Goal: Find specific page/section: Find specific page/section

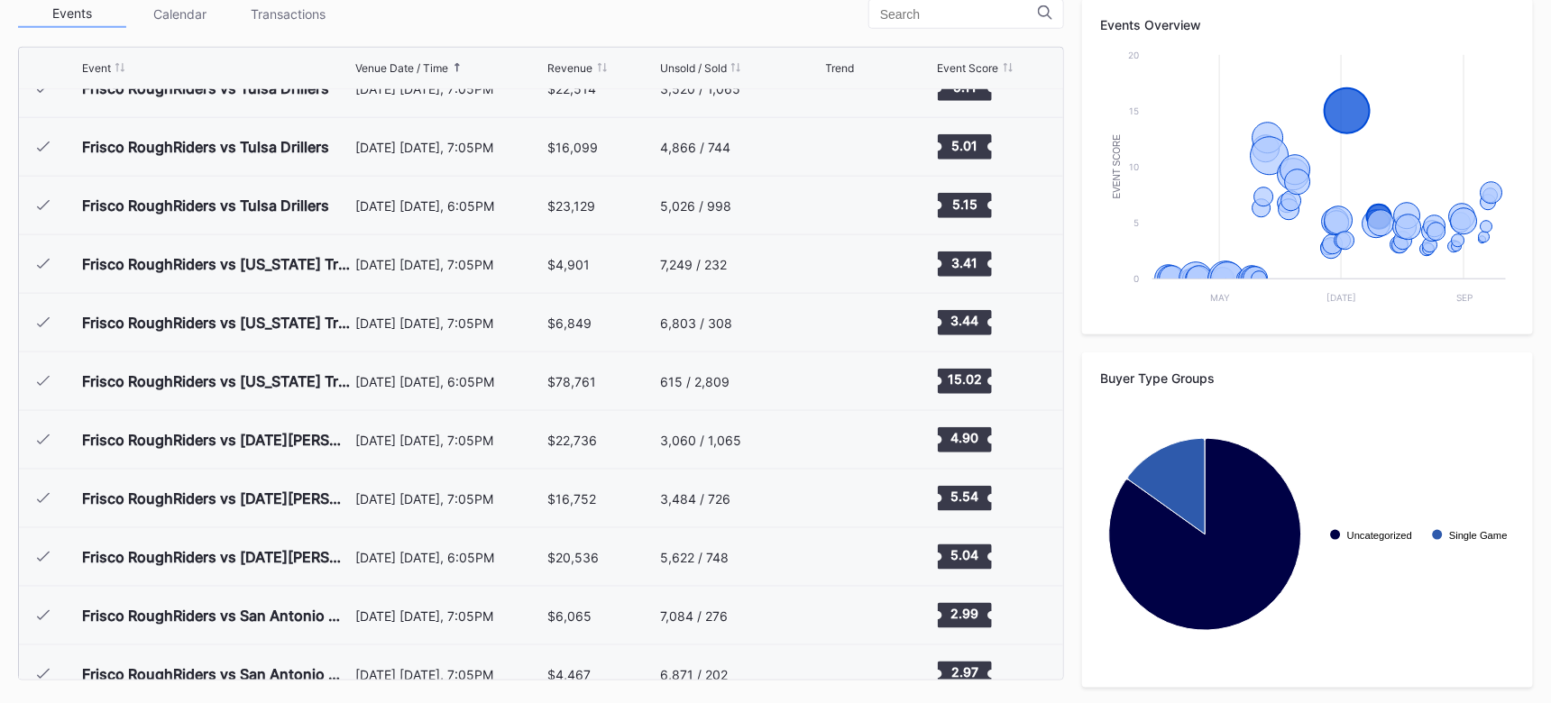
scroll to position [2122, 0]
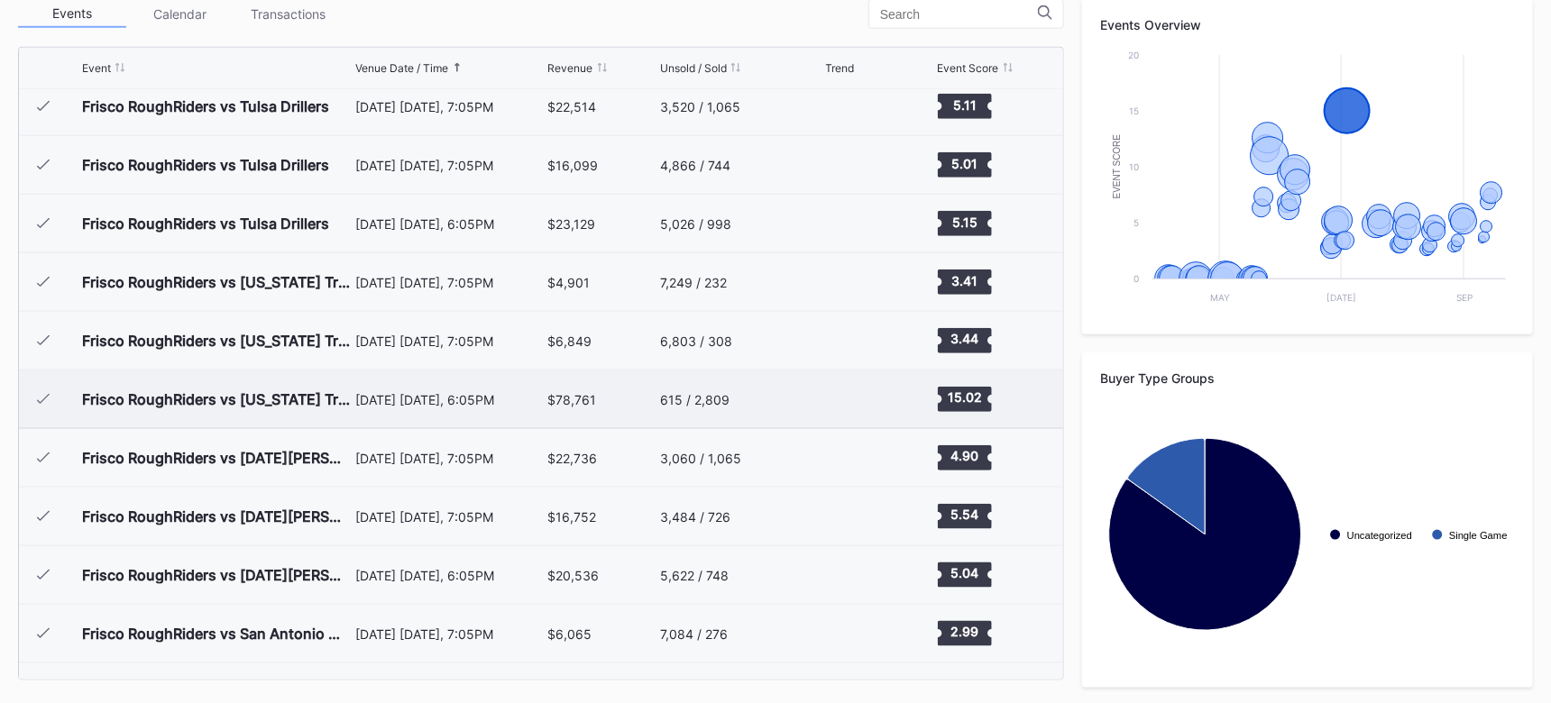
click at [408, 411] on div "[DATE] [DATE], 6:05PM" at bounding box center [449, 400] width 188 height 58
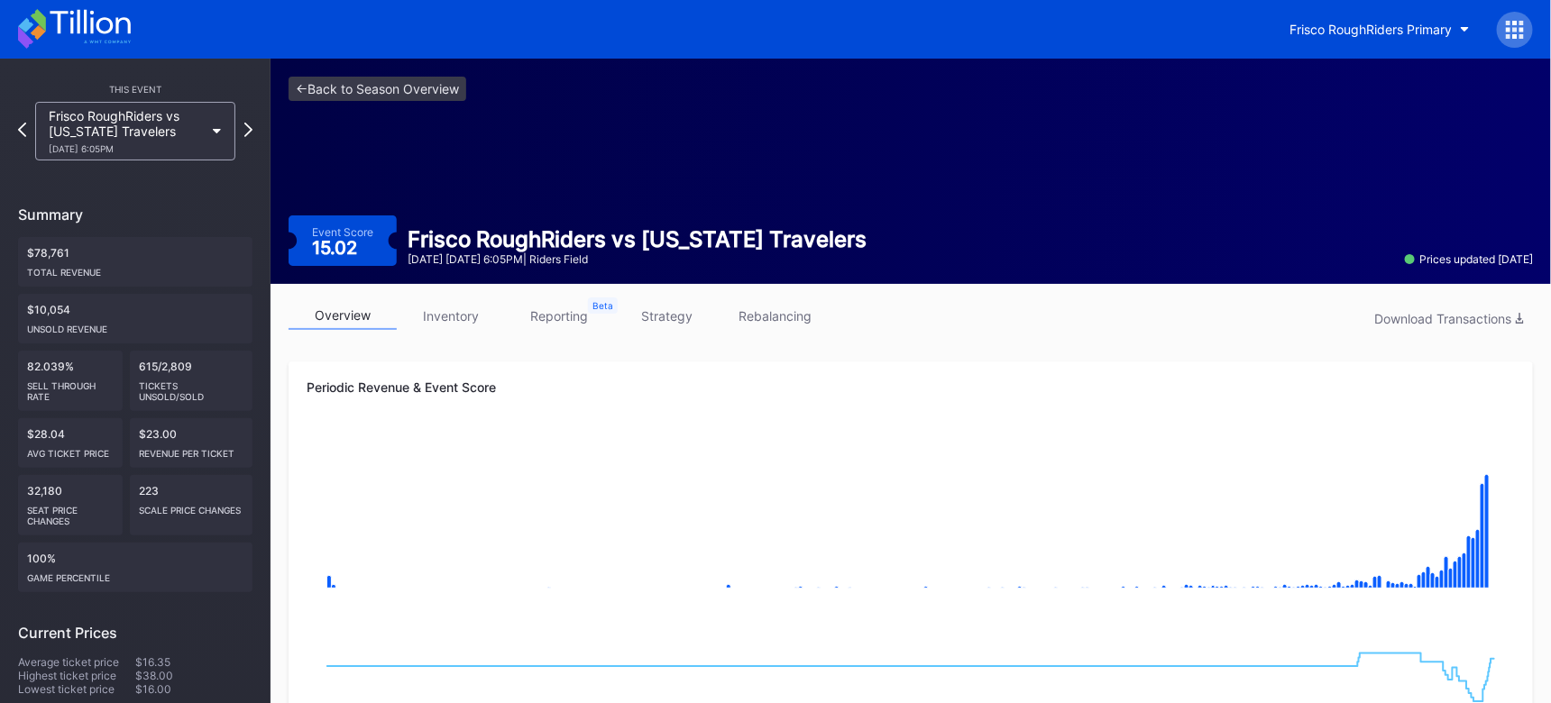
click at [453, 321] on link "inventory" at bounding box center [451, 316] width 108 height 28
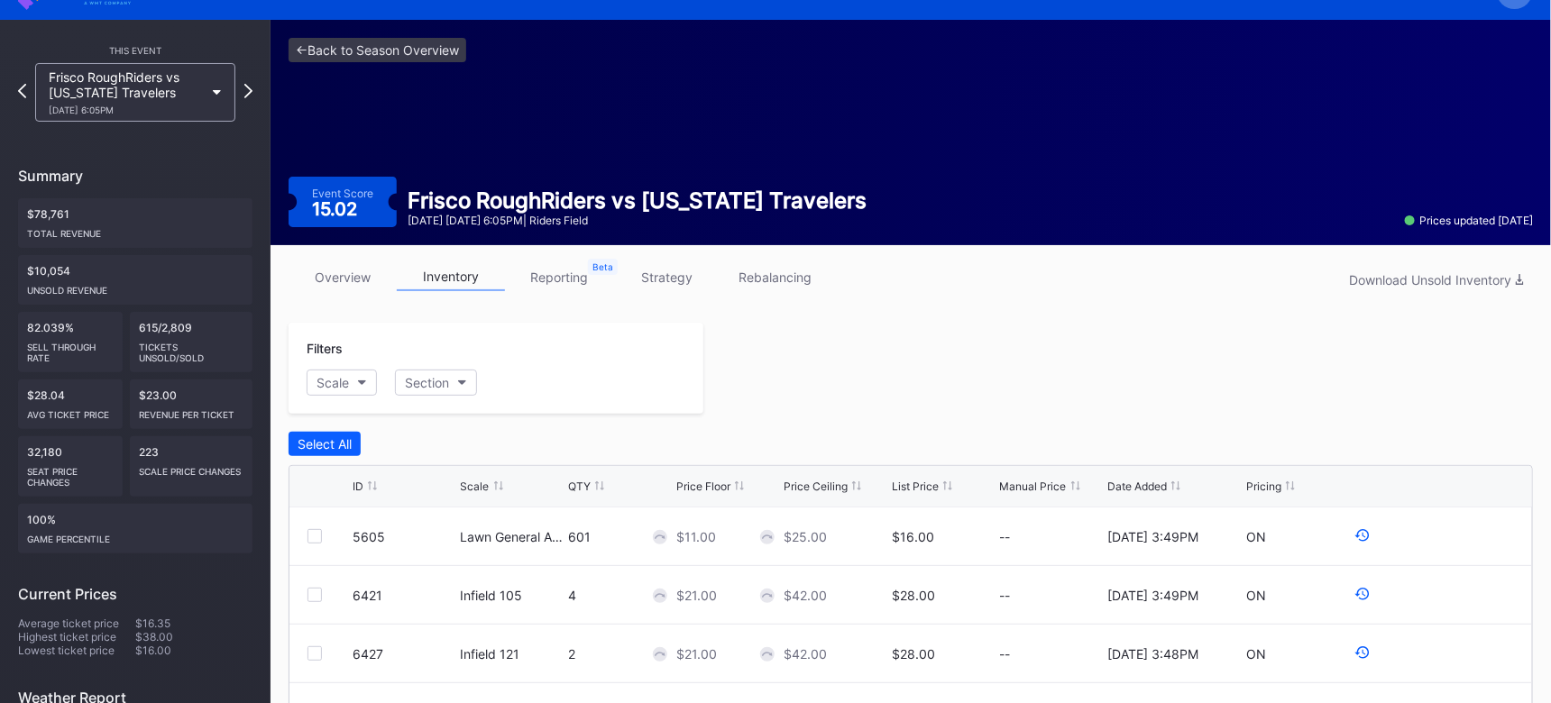
scroll to position [22, 0]
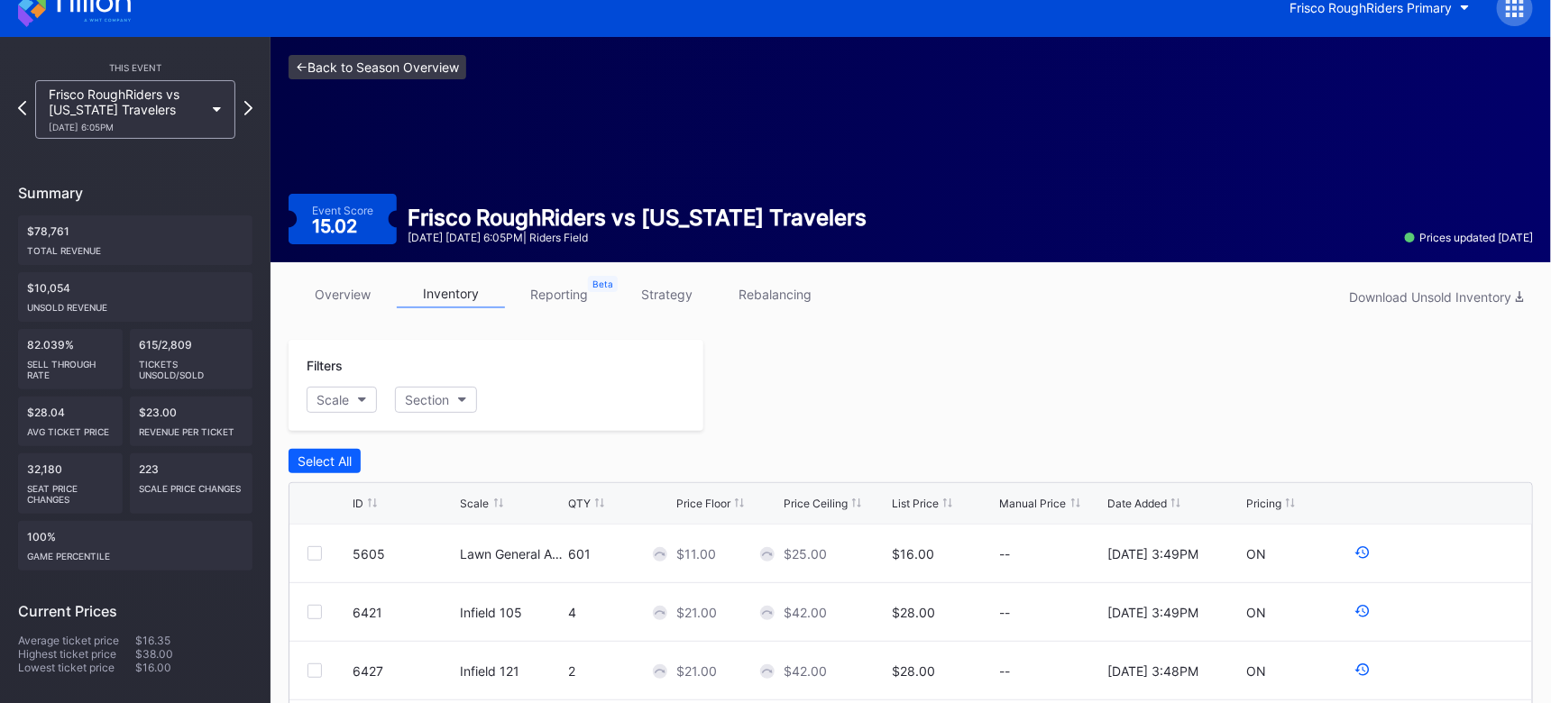
click at [442, 67] on link "<- Back to Season Overview" at bounding box center [378, 67] width 178 height 24
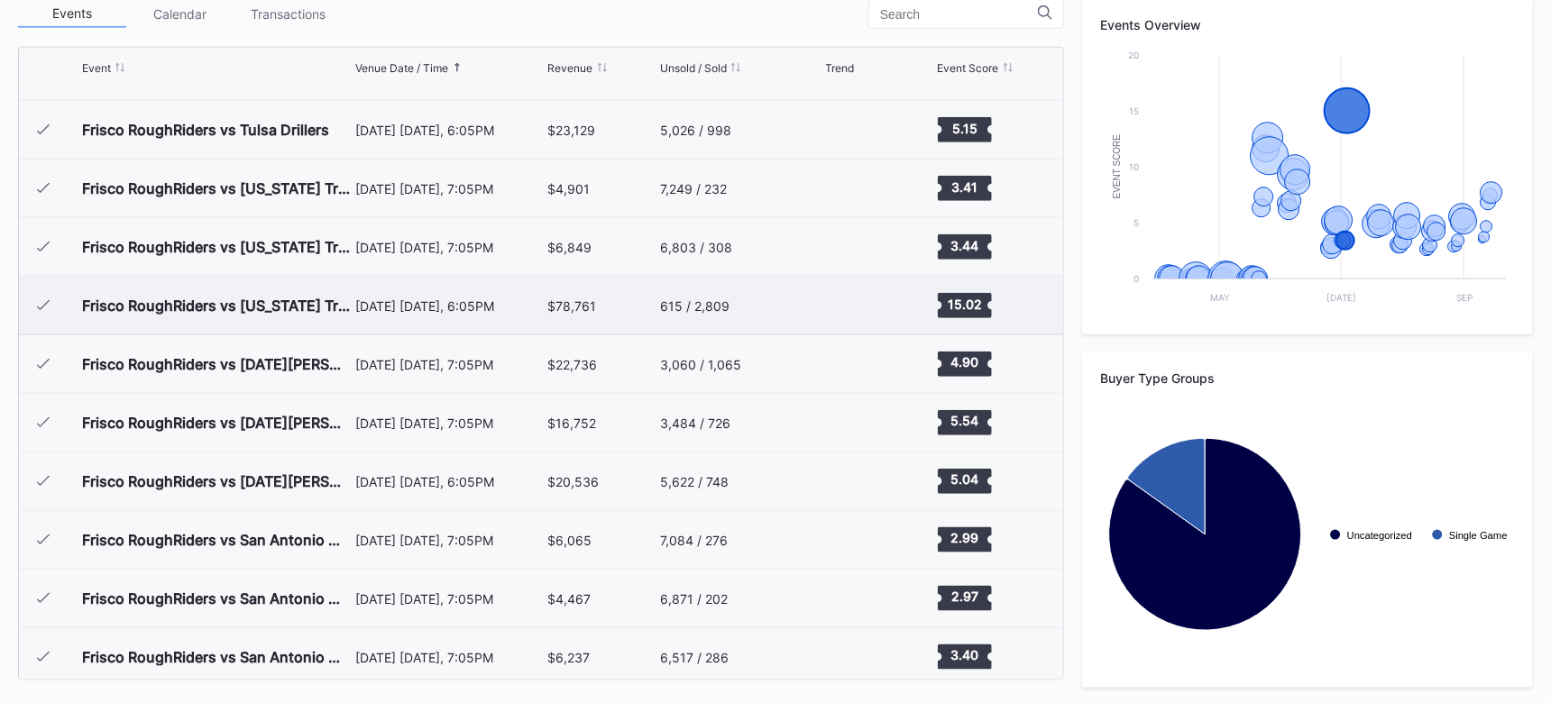
scroll to position [2214, 0]
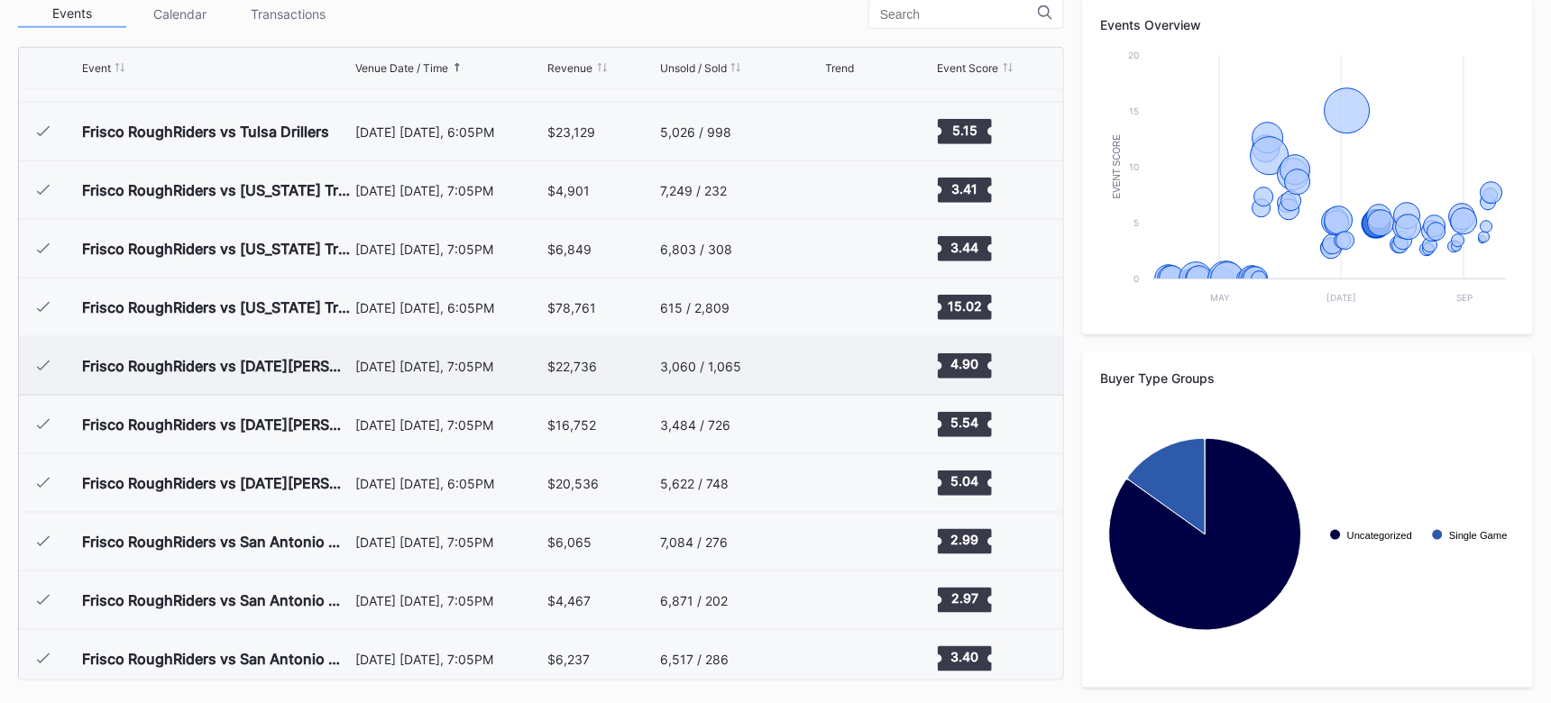
click at [446, 374] on div "[DATE] [DATE], 7:05PM" at bounding box center [449, 366] width 188 height 58
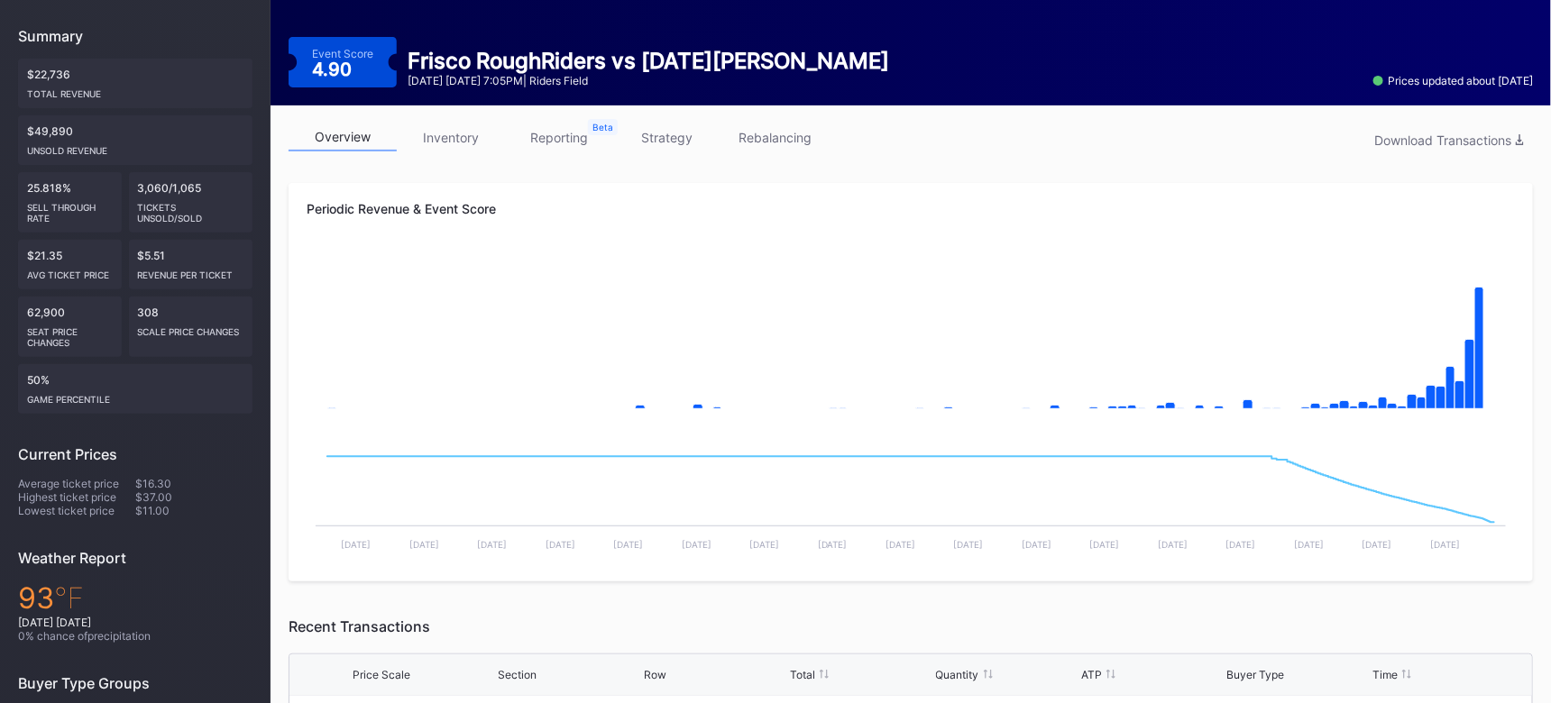
scroll to position [166, 0]
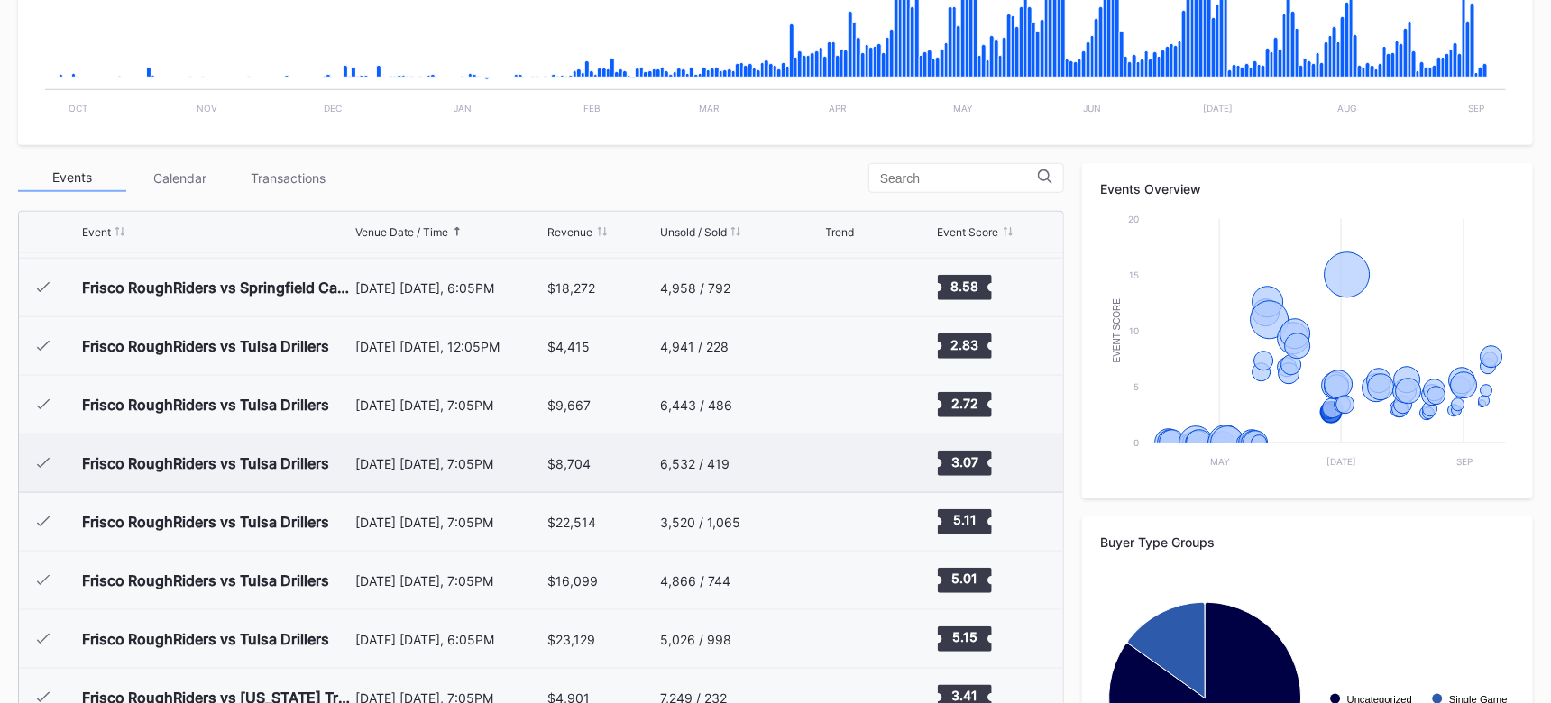
scroll to position [1875, 0]
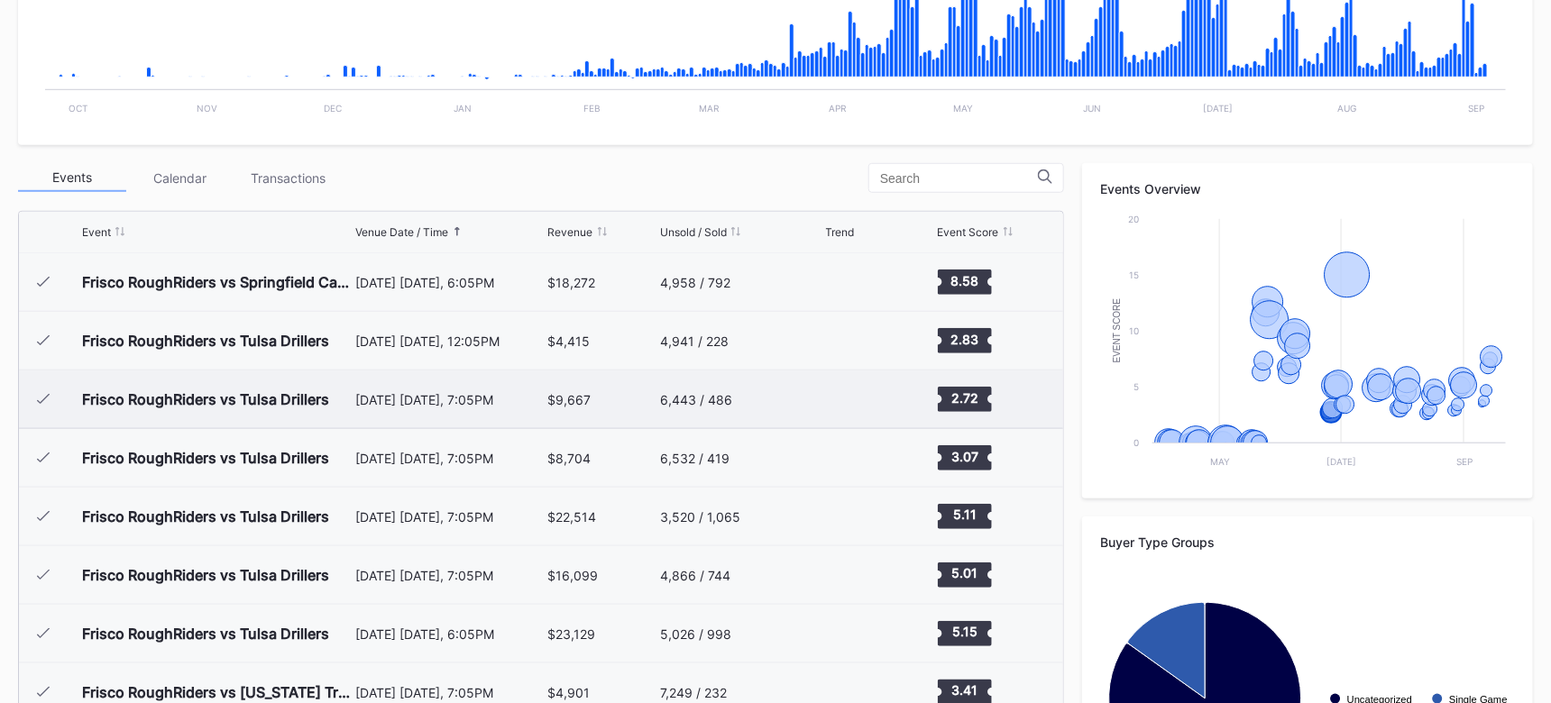
click at [435, 402] on div "[DATE] [DATE], 7:05PM" at bounding box center [449, 399] width 188 height 15
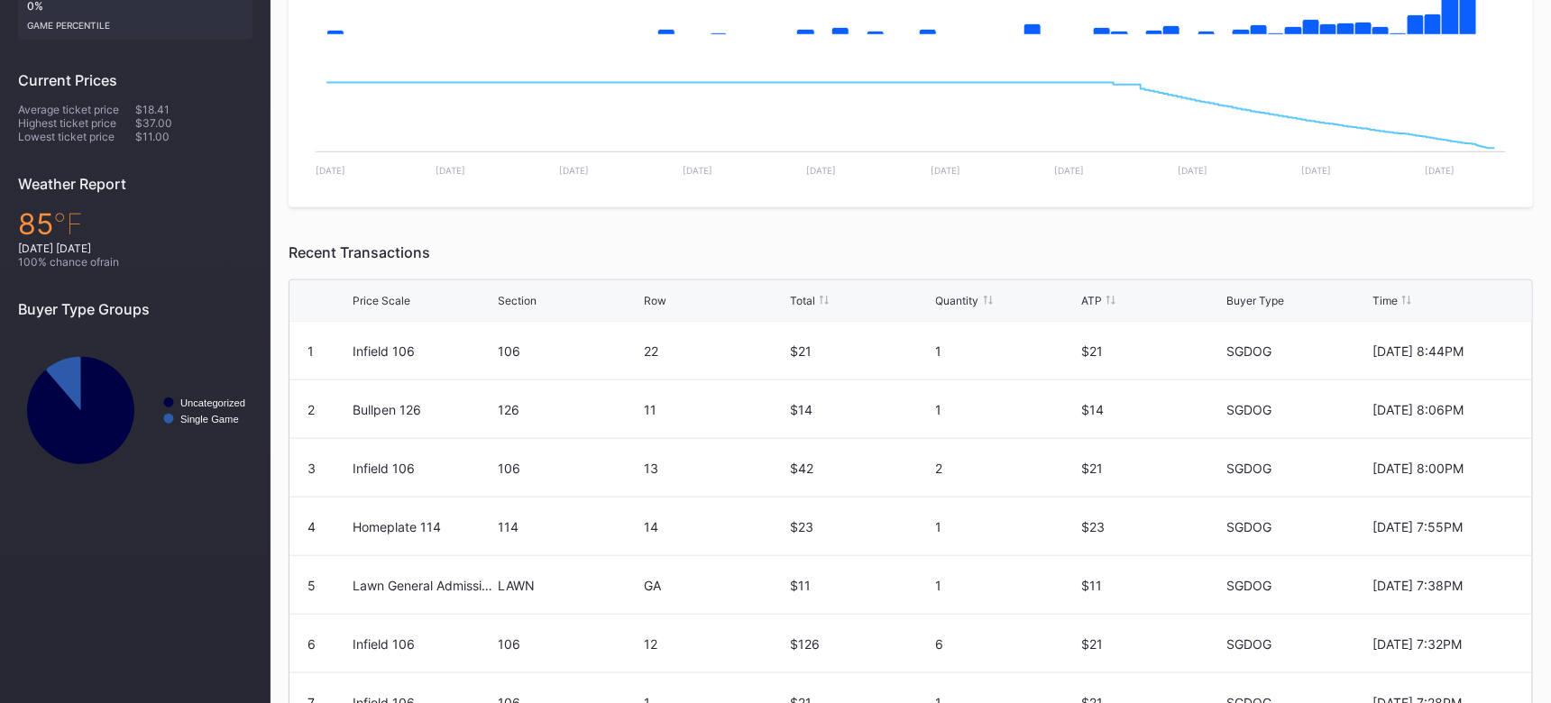
scroll to position [176, 0]
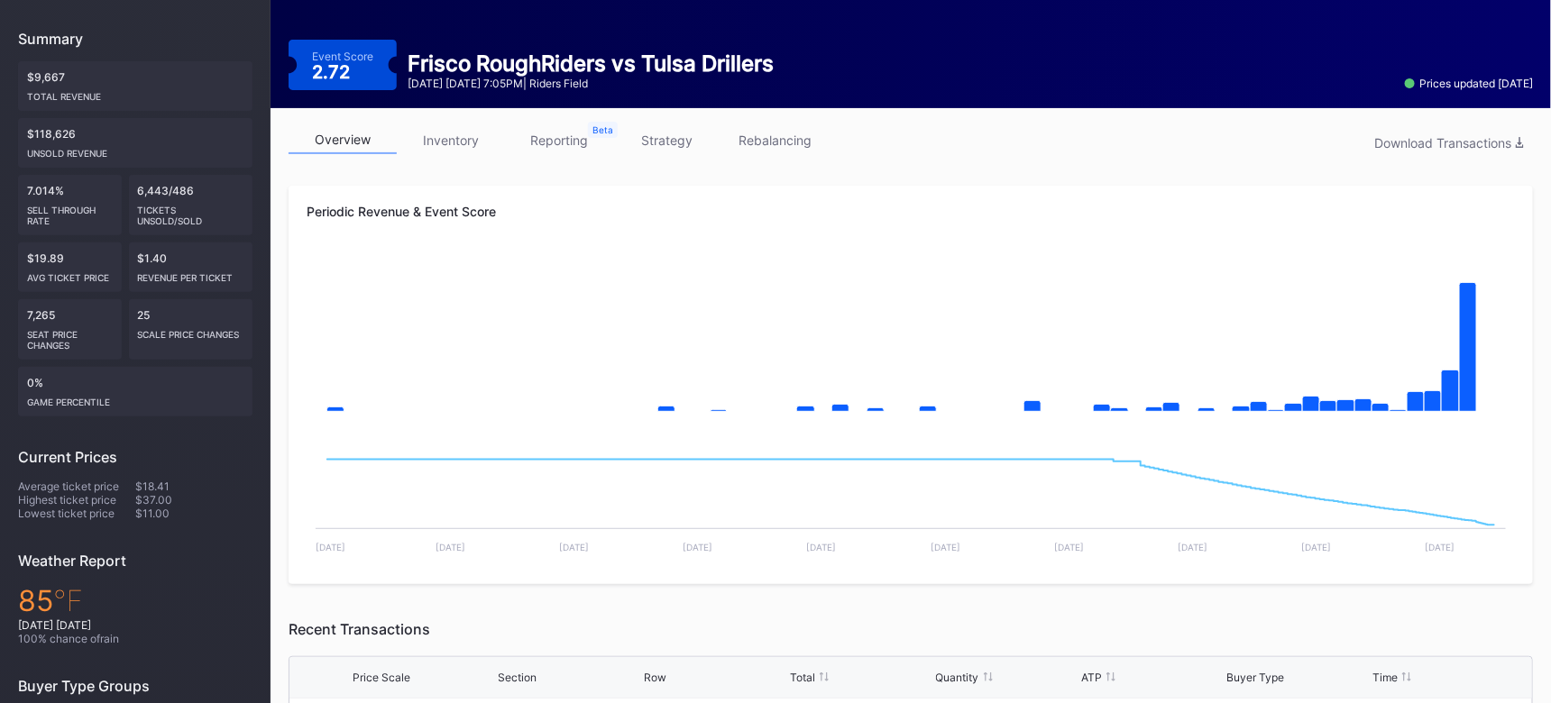
click at [443, 138] on link "inventory" at bounding box center [451, 140] width 108 height 28
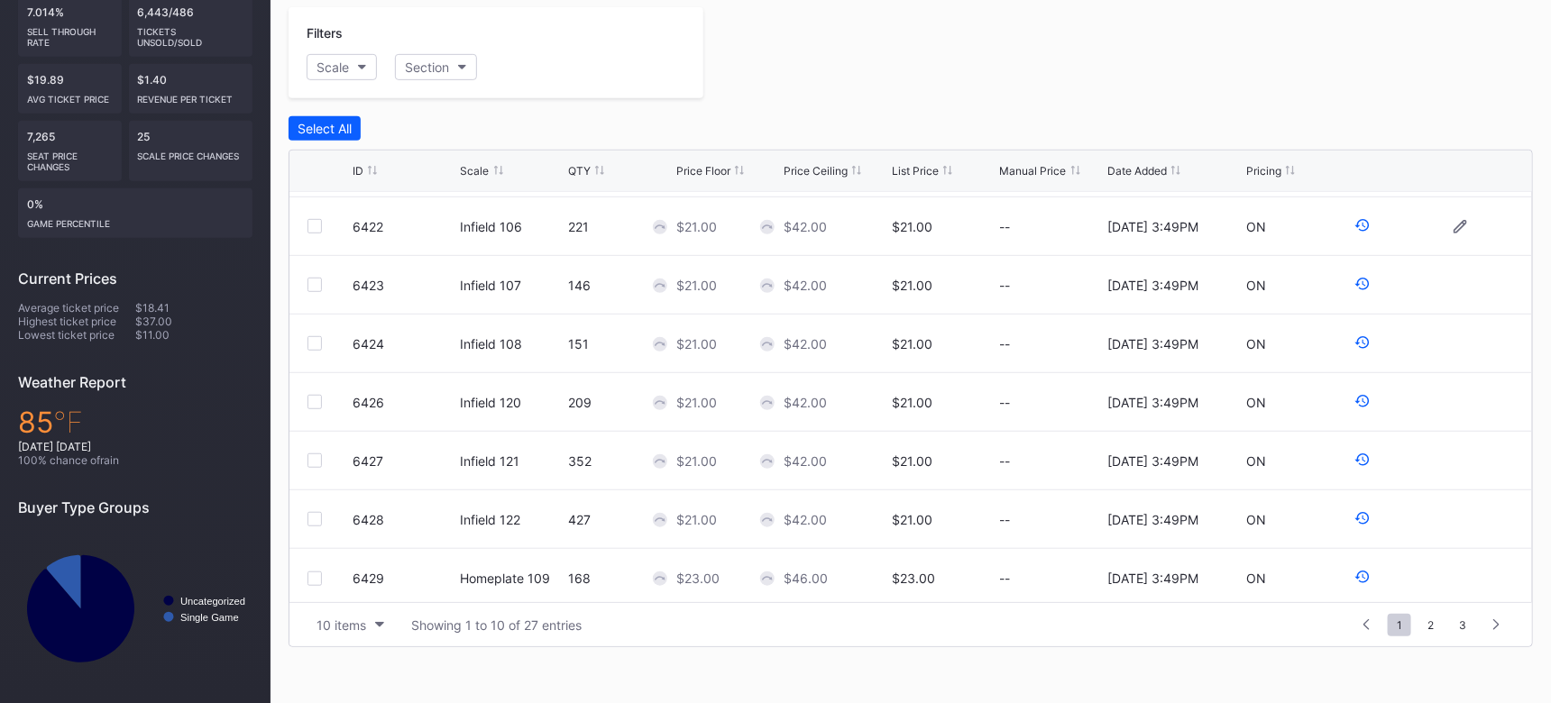
scroll to position [176, 0]
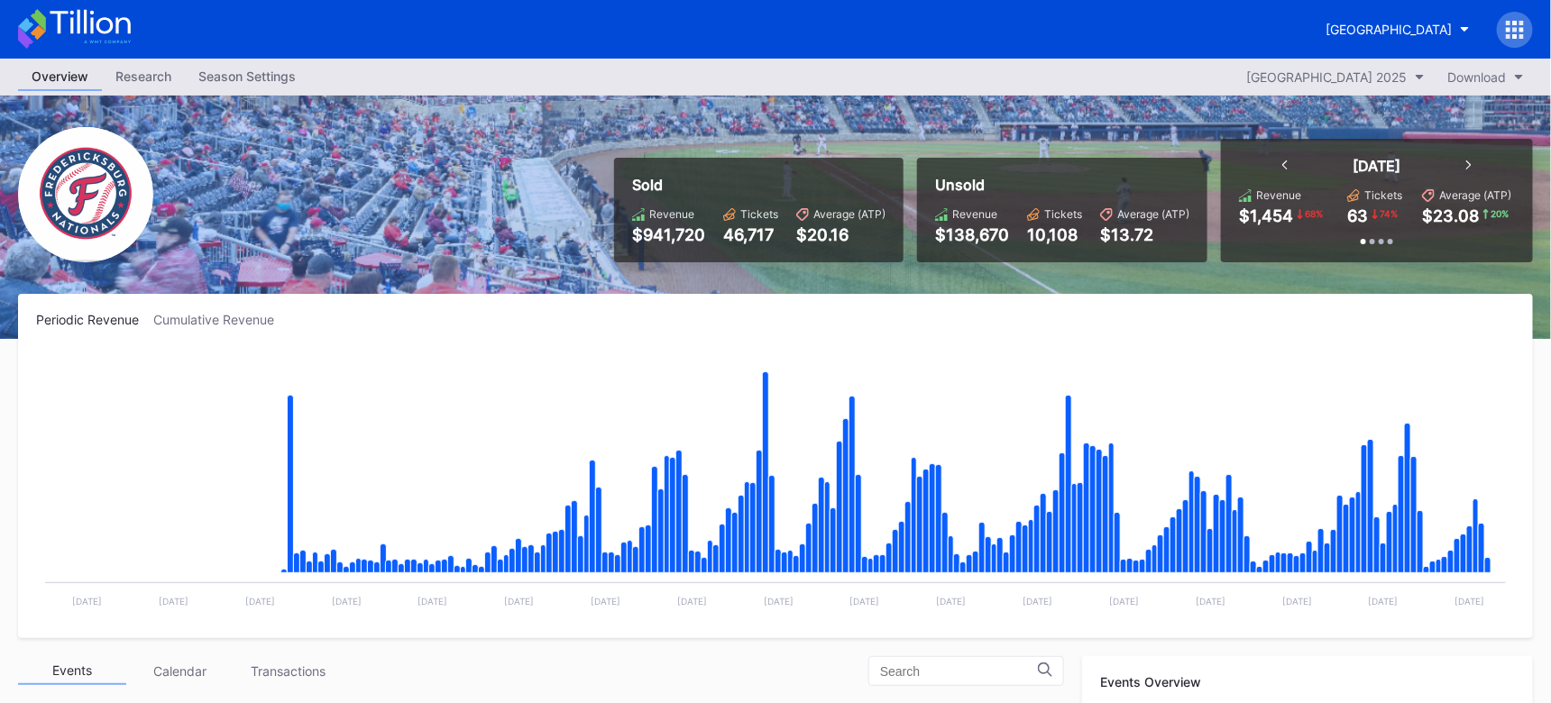
scroll to position [3277, 0]
